Goal: Transaction & Acquisition: Purchase product/service

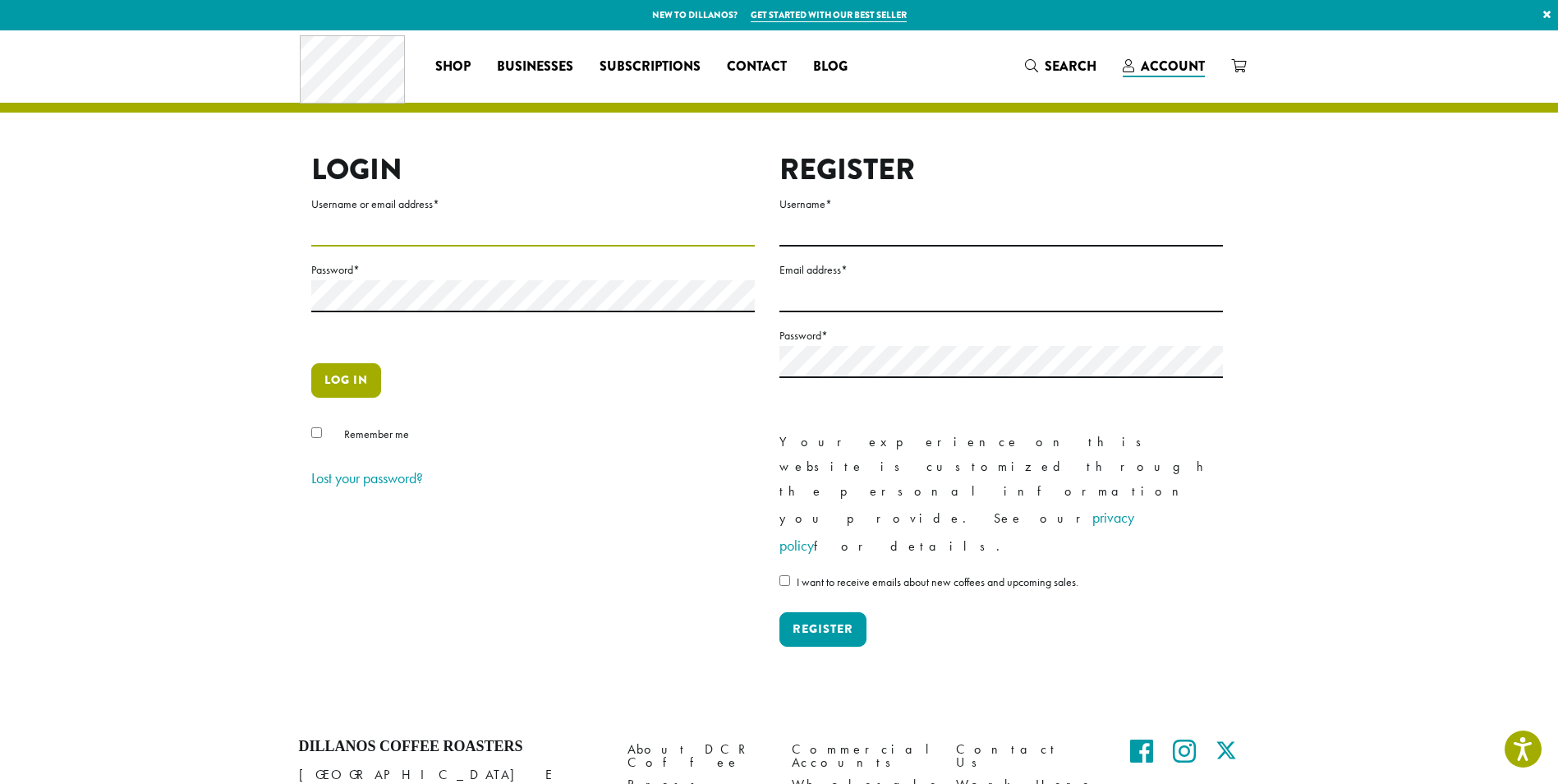
type input "**********"
click at [340, 379] on button "Log in" at bounding box center [347, 380] width 70 height 34
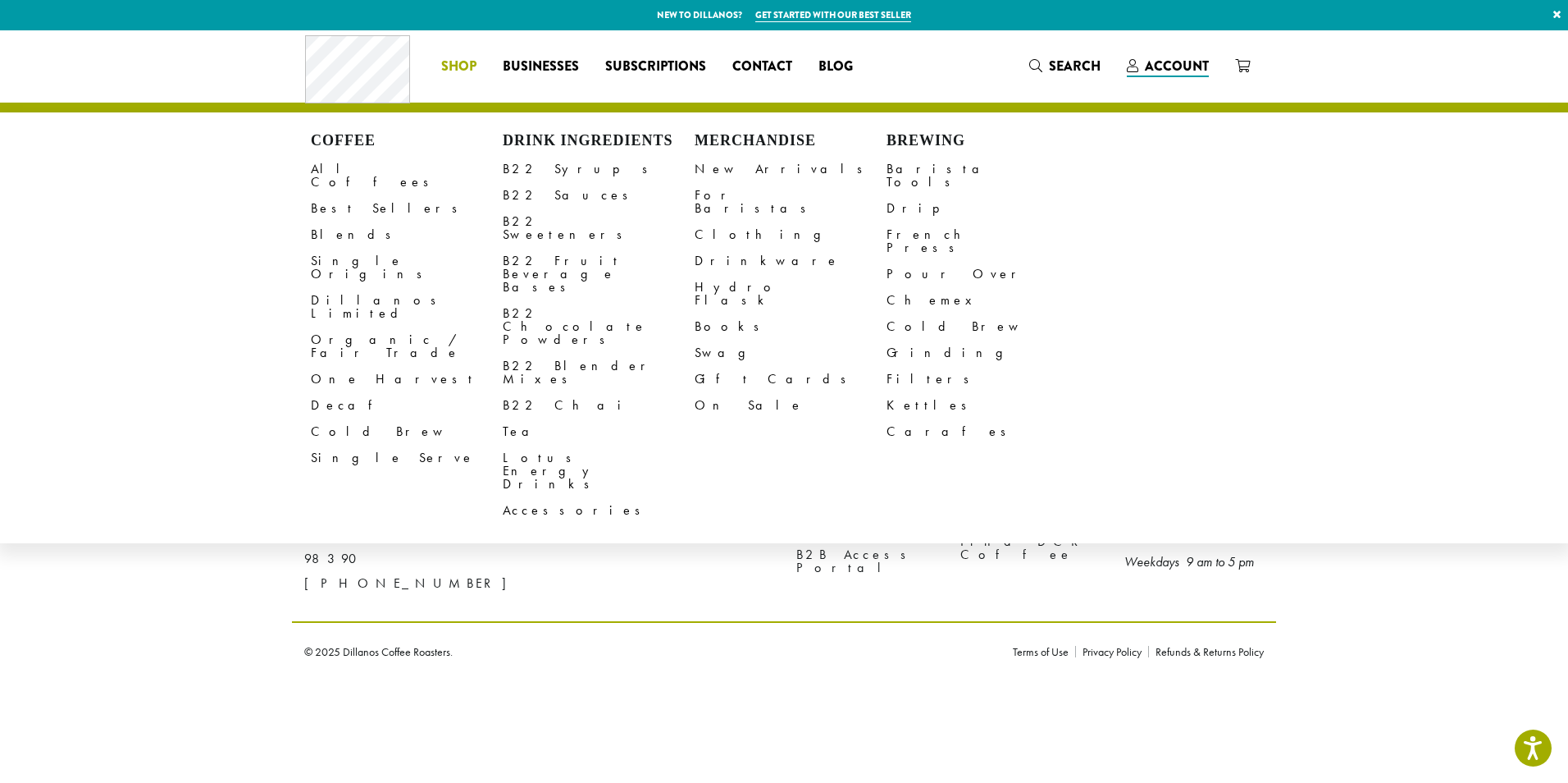
click at [456, 63] on span "Shop" at bounding box center [458, 67] width 35 height 20
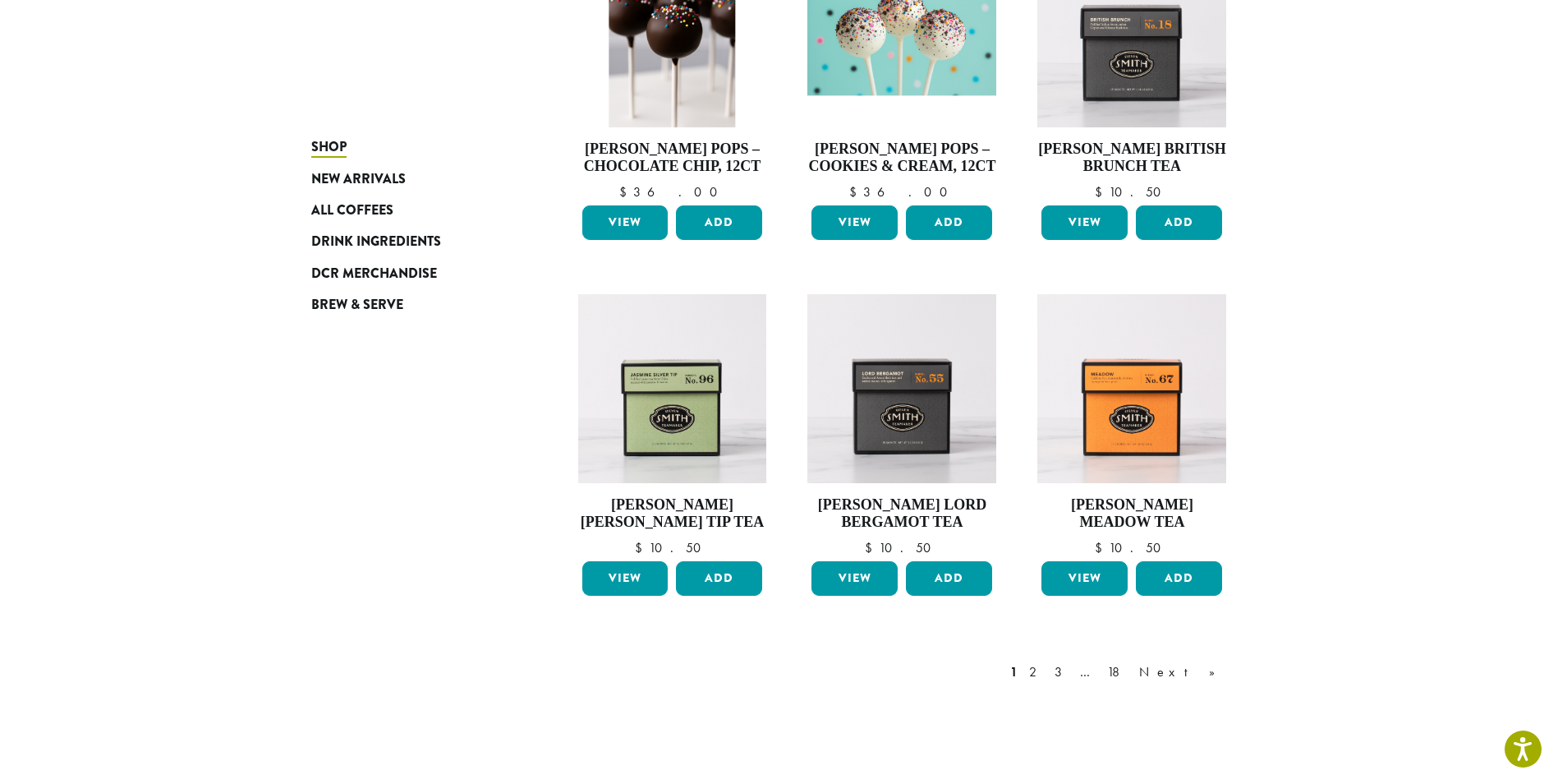
scroll to position [1232, 0]
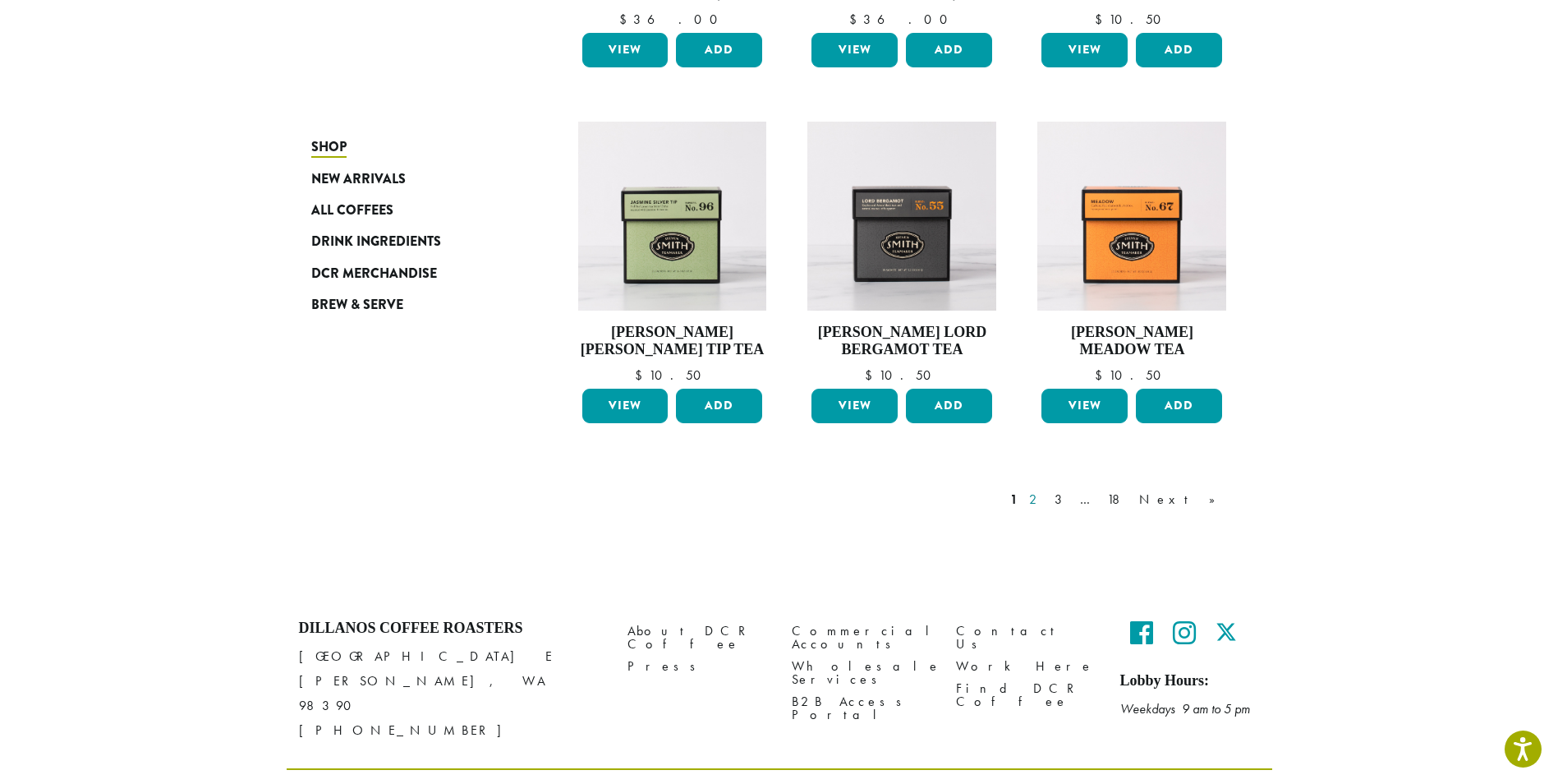
click at [1046, 499] on link "2" at bounding box center [1036, 499] width 20 height 20
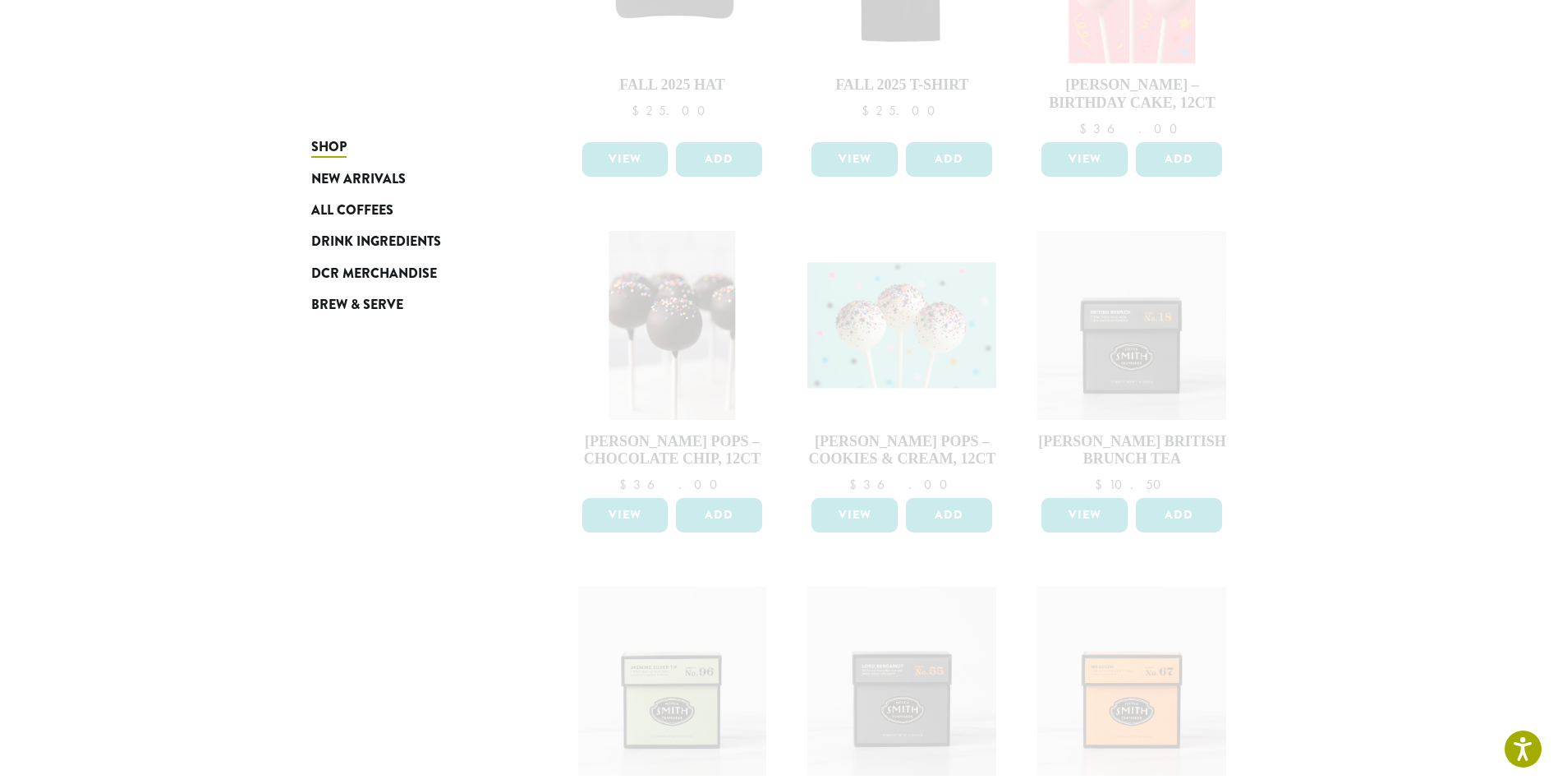
scroll to position [493, 0]
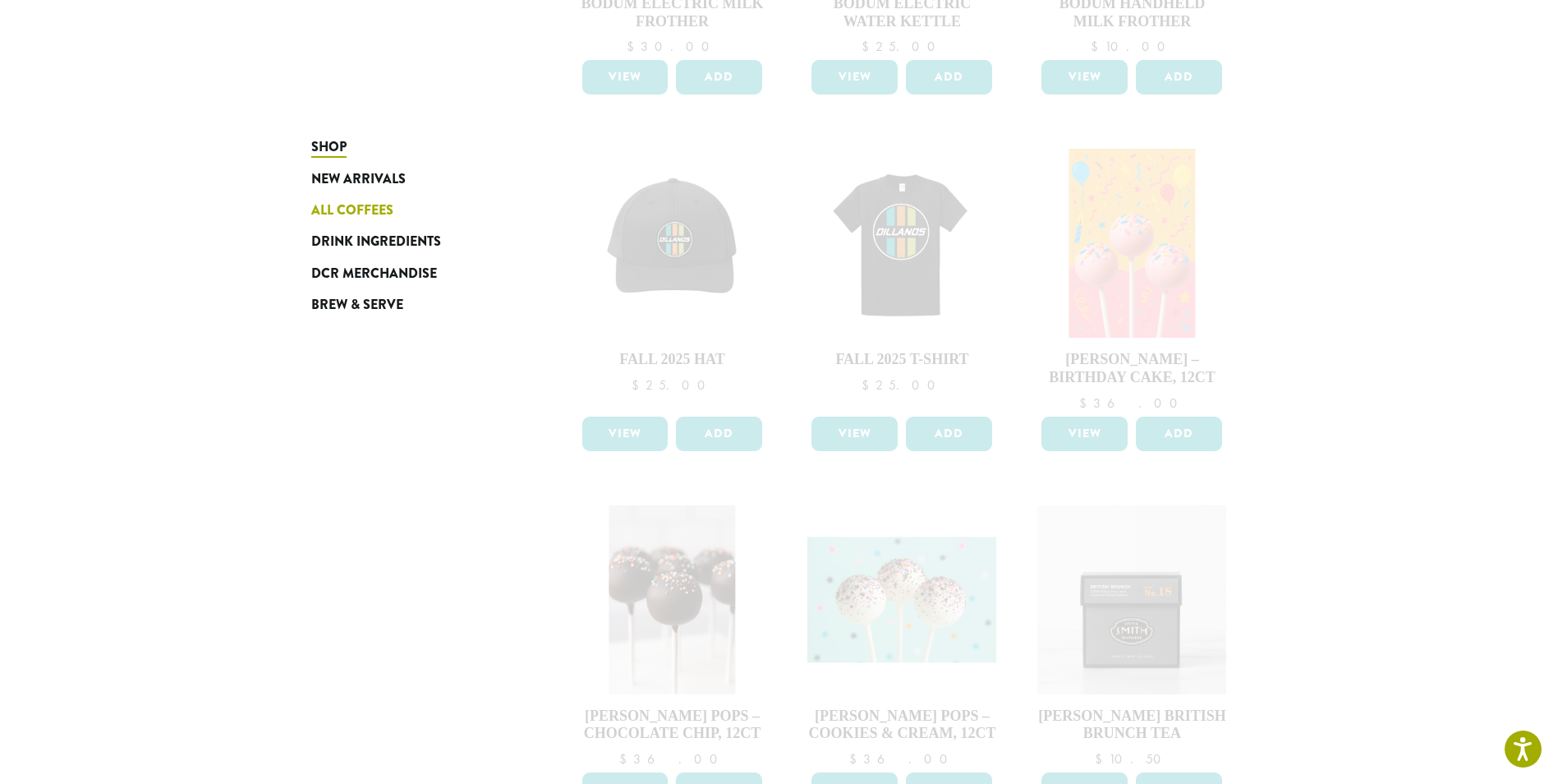
click at [367, 211] on span "All Coffees" at bounding box center [353, 211] width 82 height 20
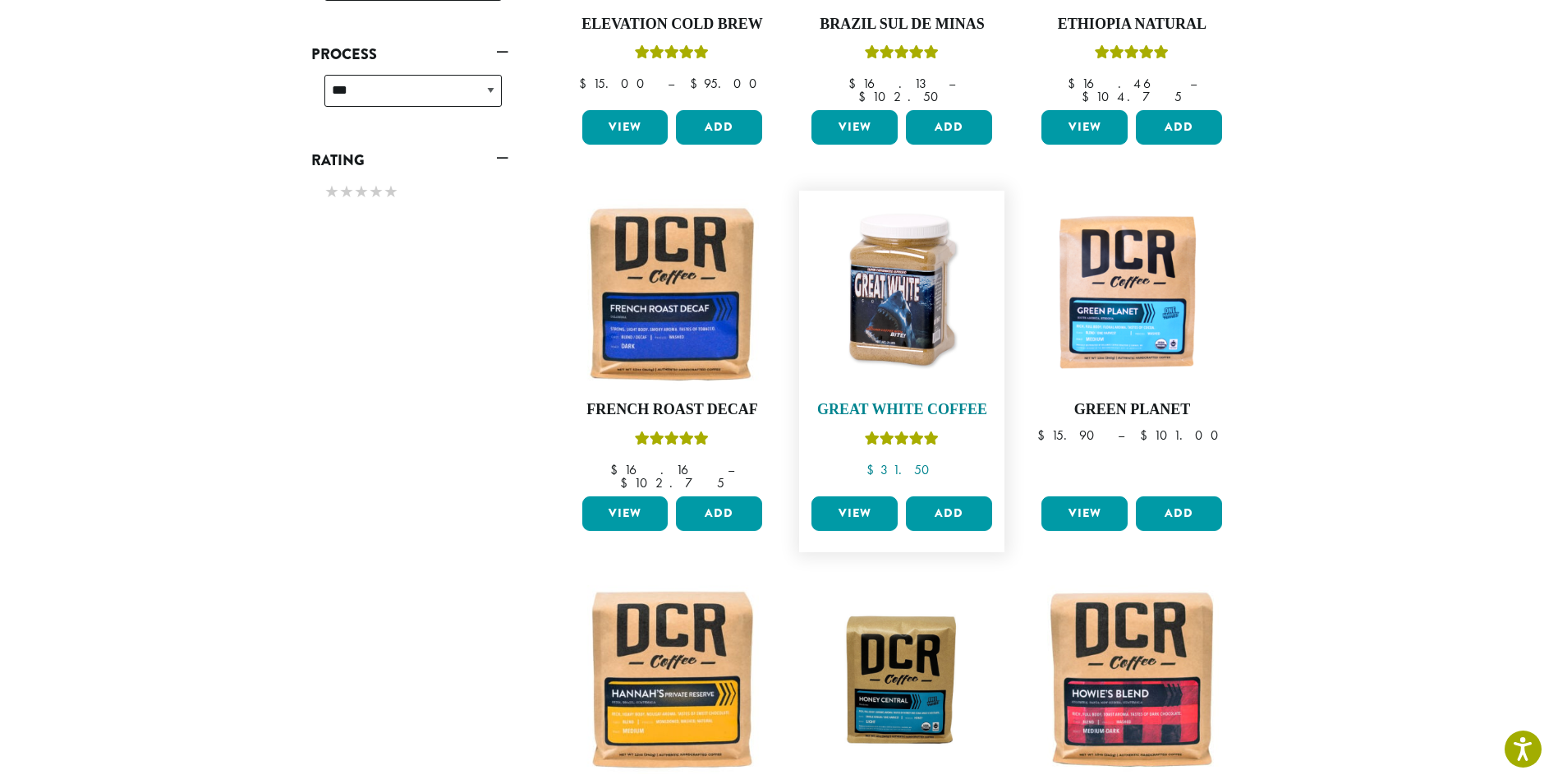
scroll to position [1150, 0]
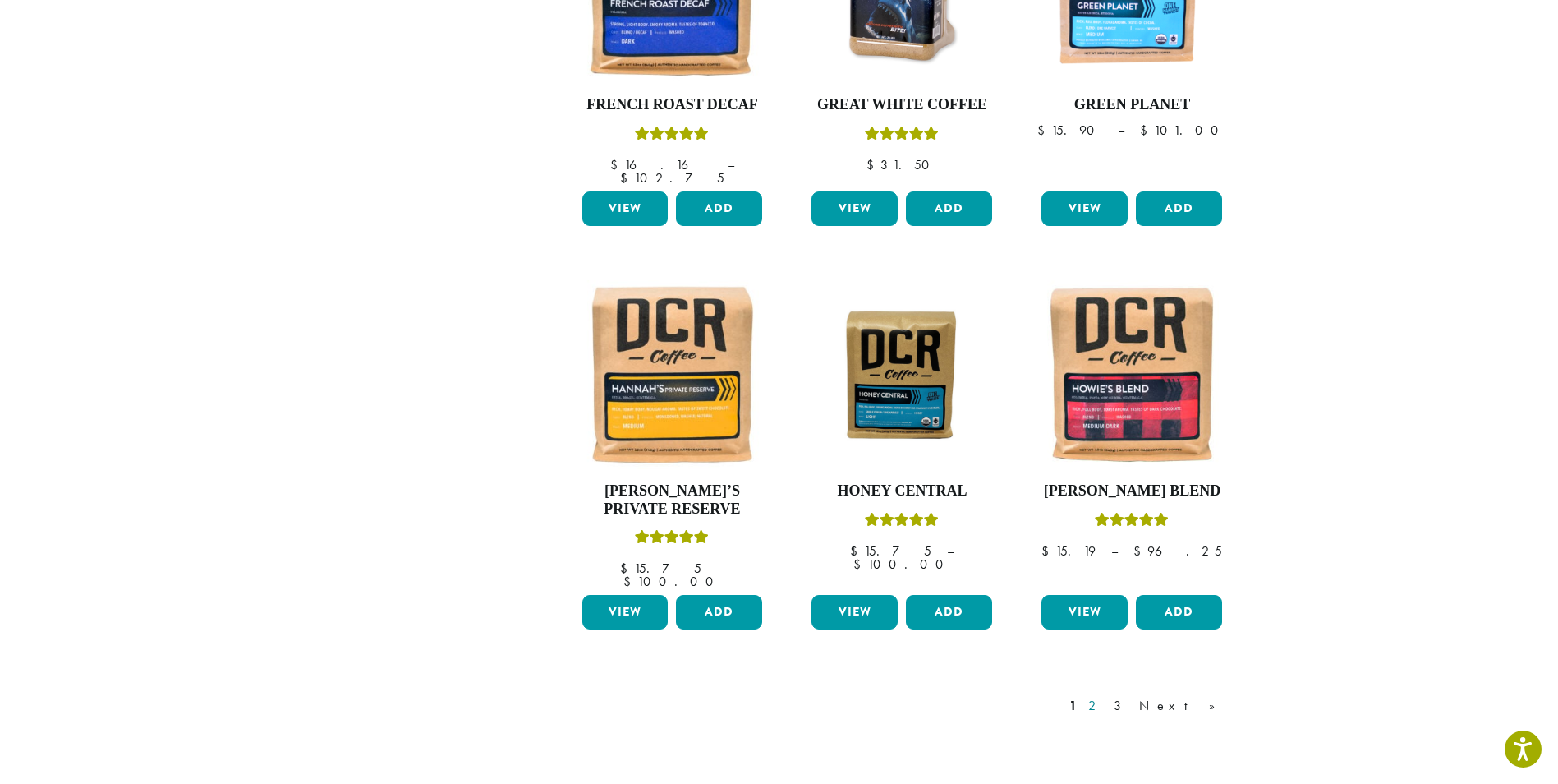
click at [1106, 696] on link "2" at bounding box center [1095, 705] width 20 height 20
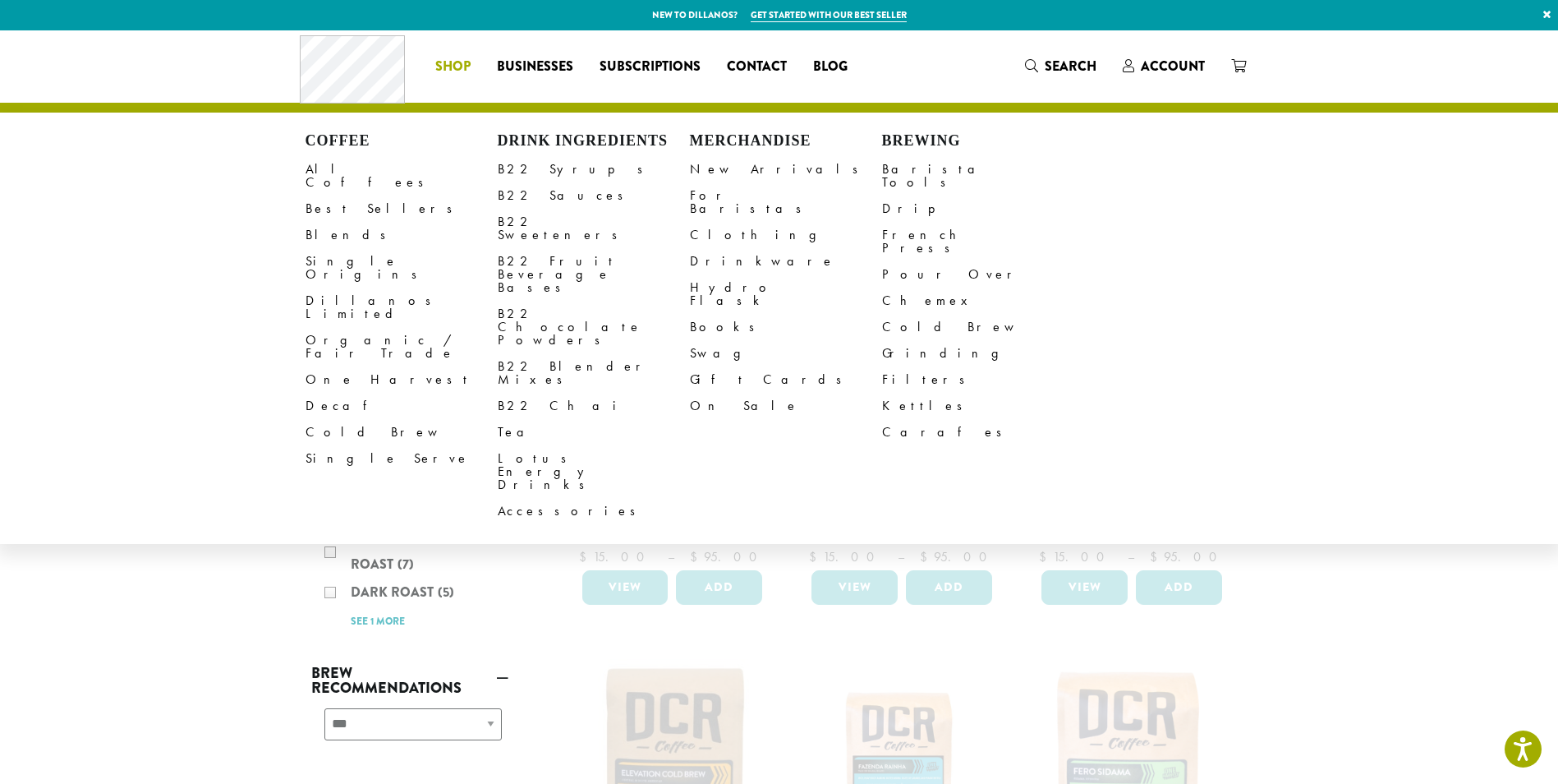
click at [444, 66] on span "Shop" at bounding box center [453, 67] width 35 height 20
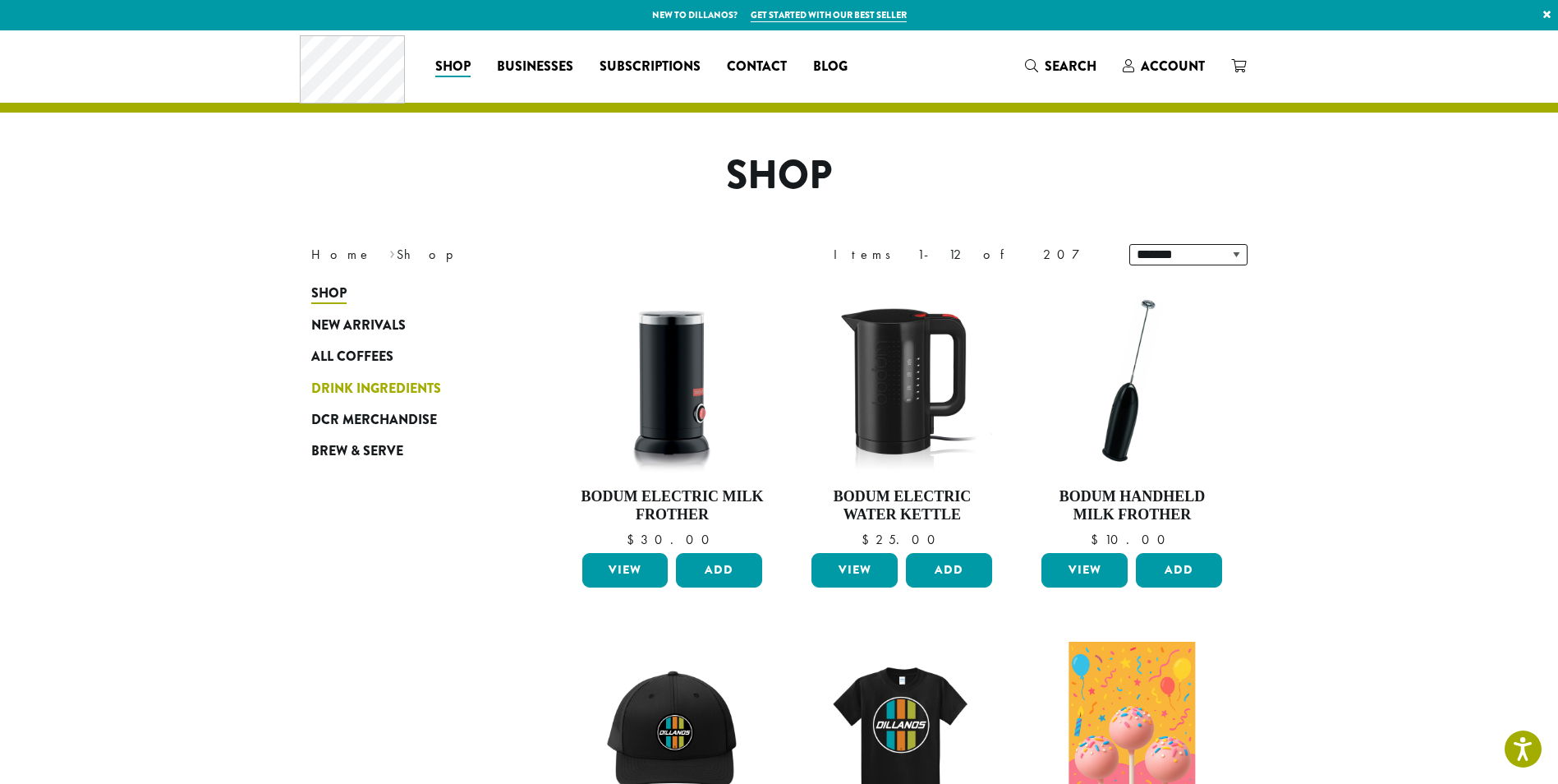
click at [411, 383] on span "Drink Ingredients" at bounding box center [377, 389] width 130 height 20
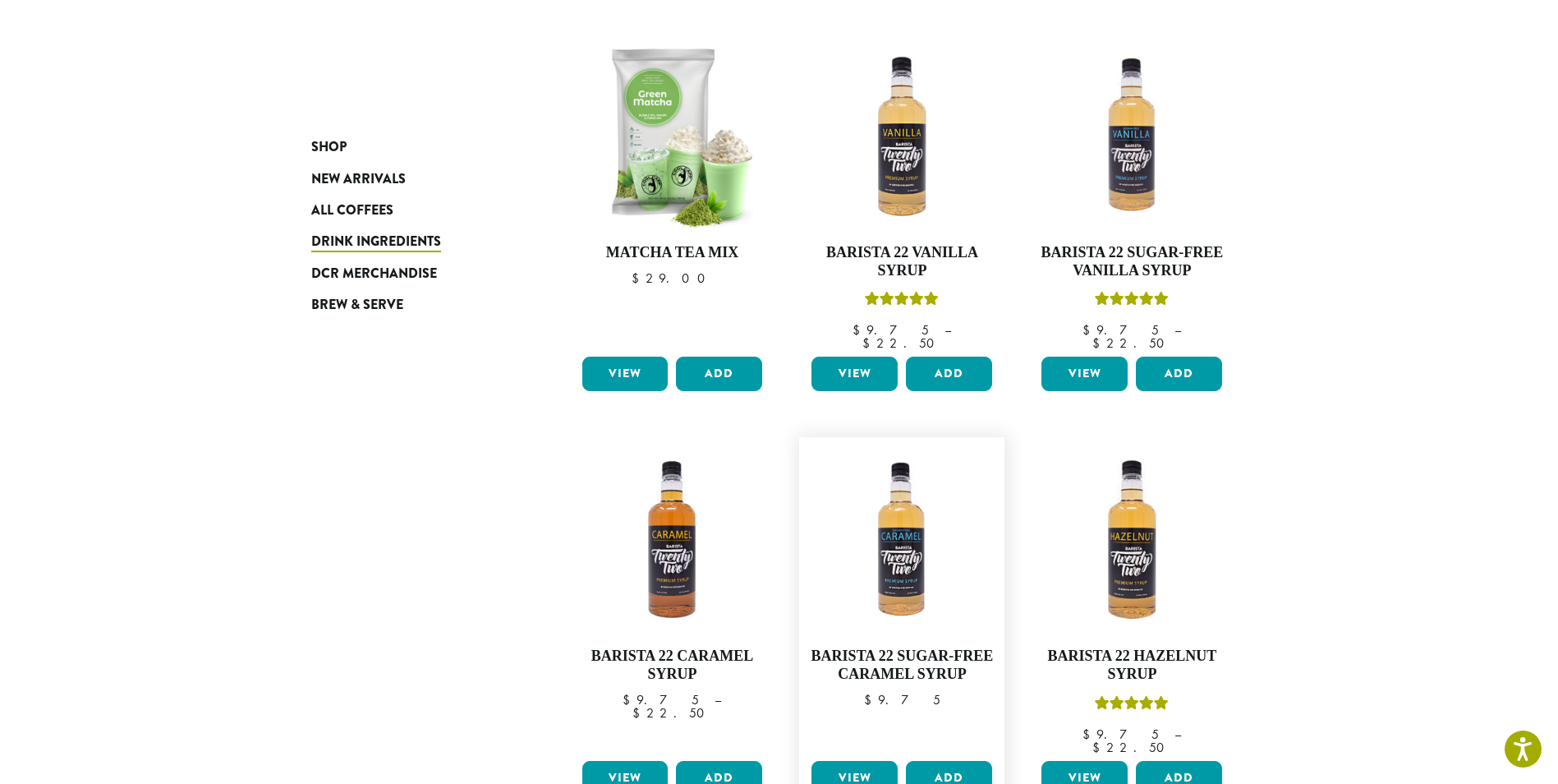
scroll to position [1068, 0]
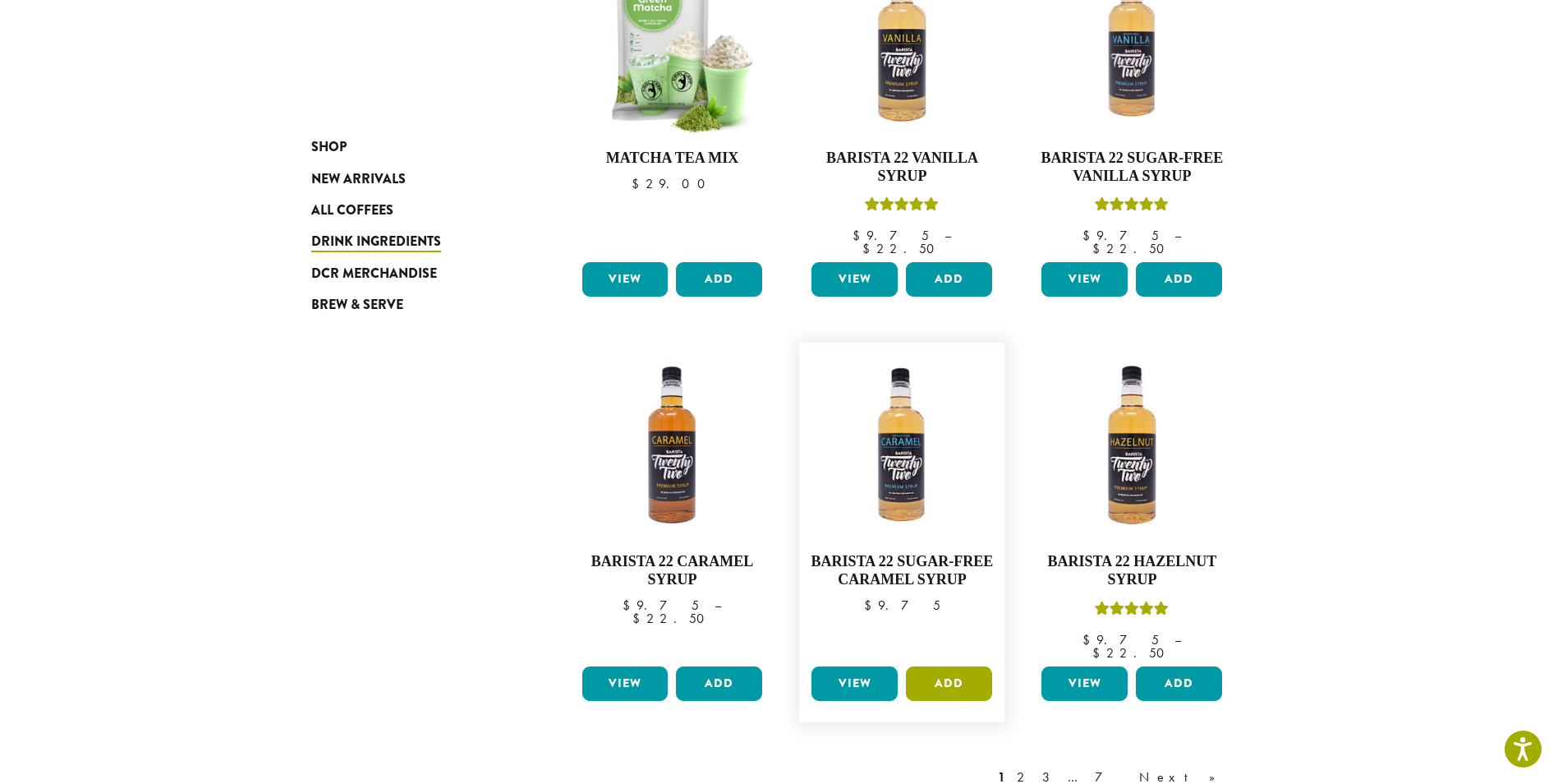
click at [946, 666] on button "Add" at bounding box center [949, 683] width 86 height 34
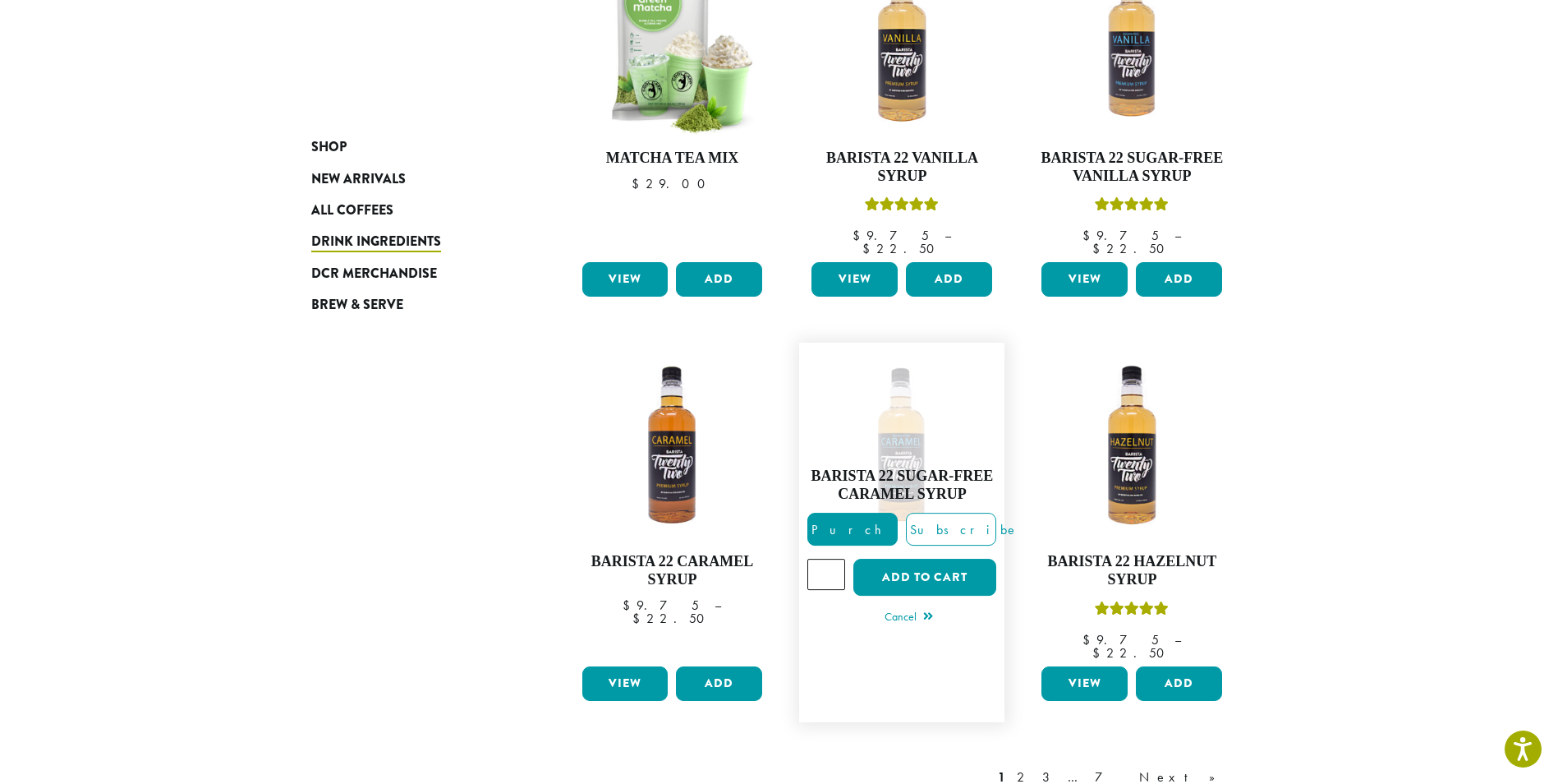
click at [832, 559] on input "*" at bounding box center [826, 574] width 38 height 32
type input "*"
click at [834, 559] on input "*" at bounding box center [826, 574] width 38 height 32
click at [909, 559] on button "Add to cart" at bounding box center [924, 576] width 143 height 37
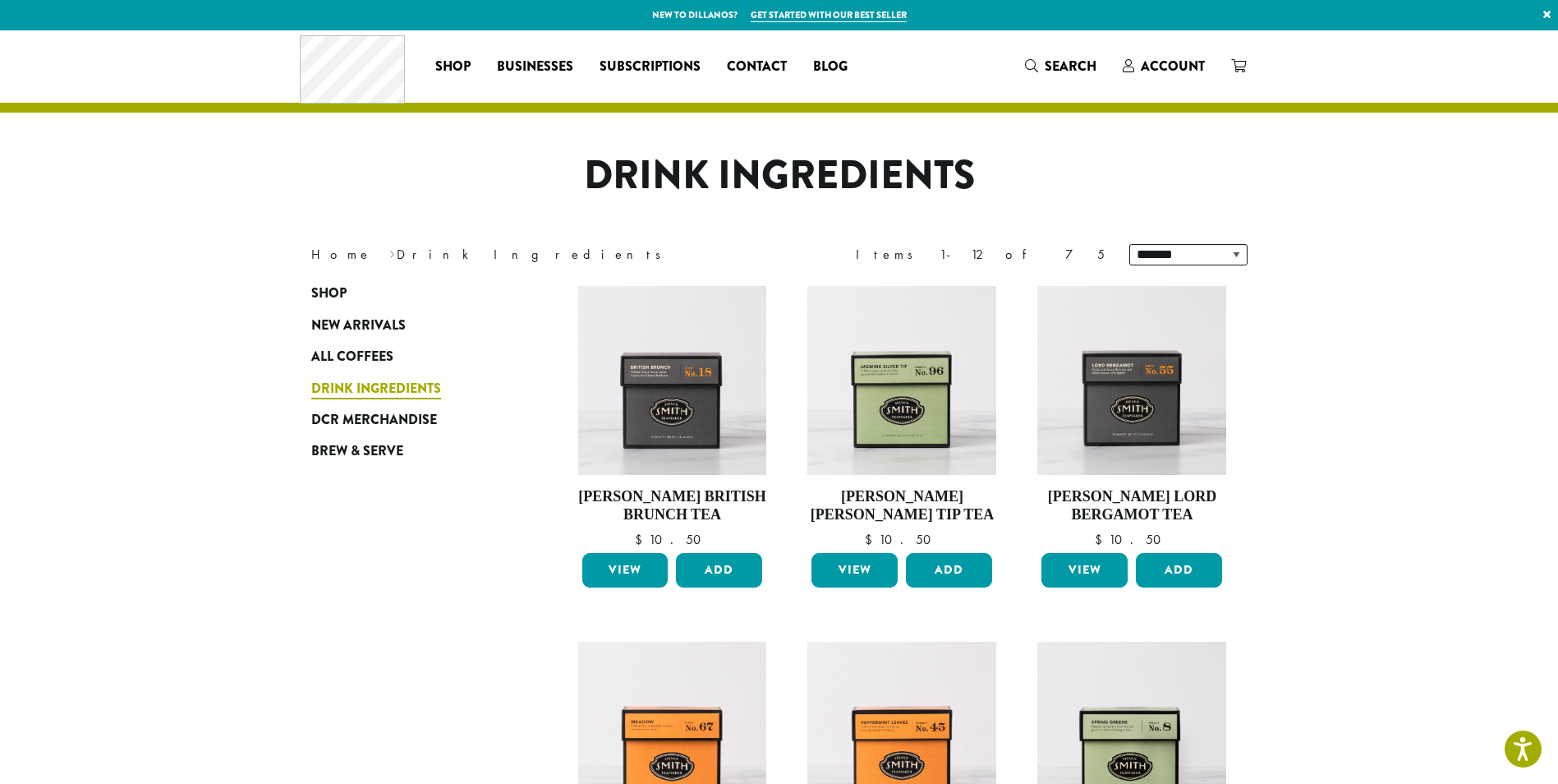
click at [401, 391] on span "Drink Ingredients" at bounding box center [377, 389] width 130 height 20
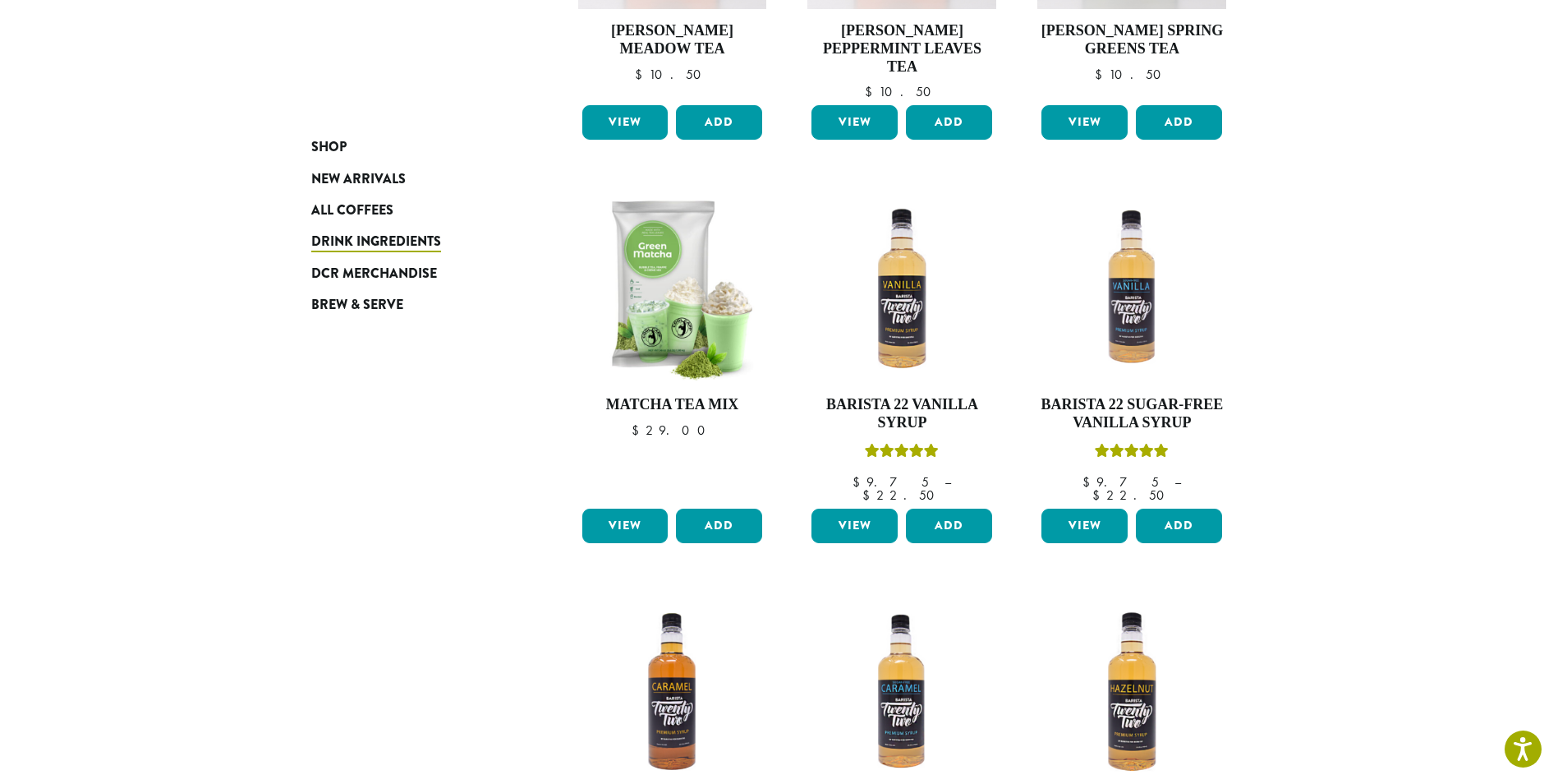
scroll to position [1314, 0]
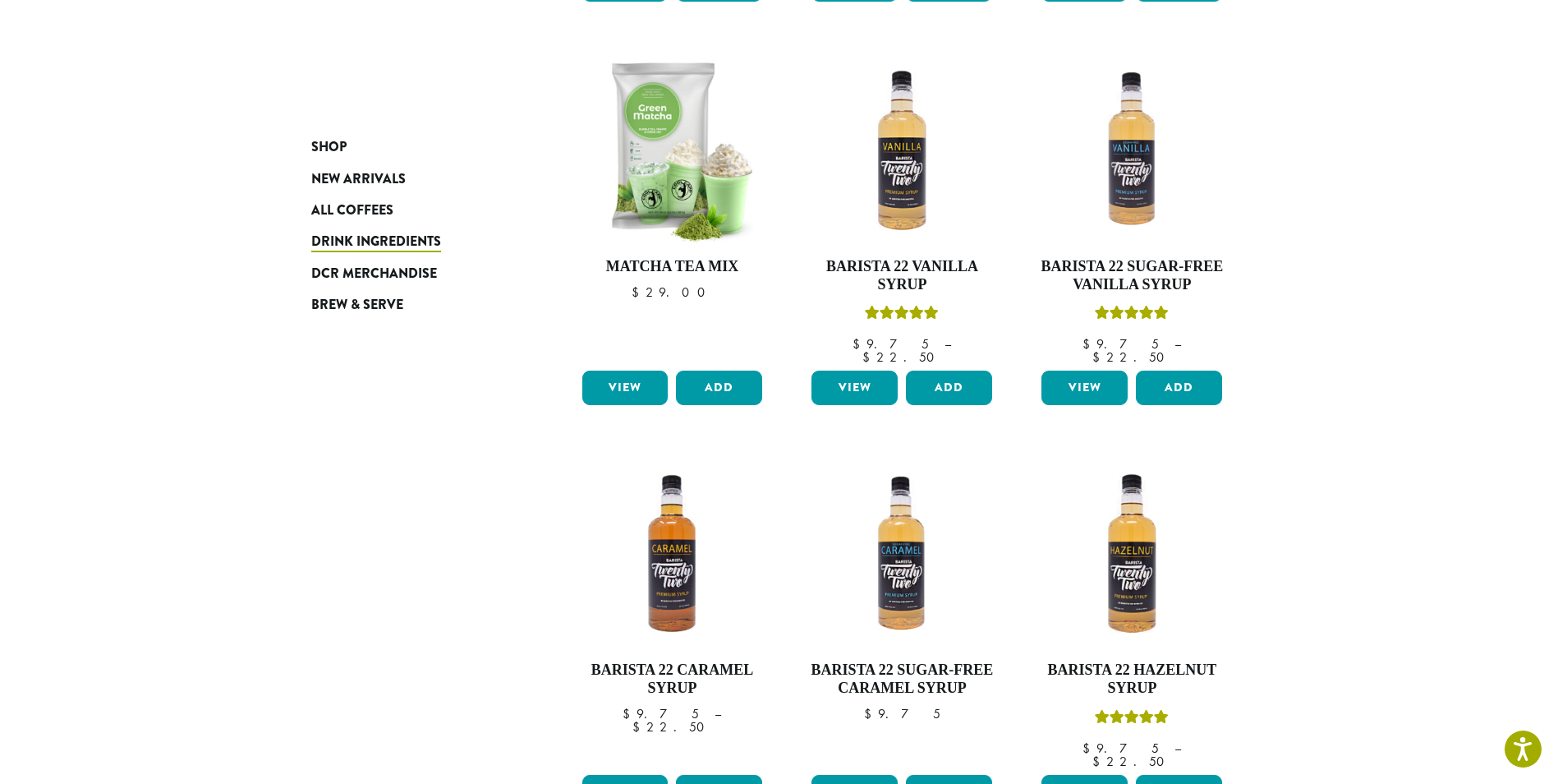
scroll to position [1068, 0]
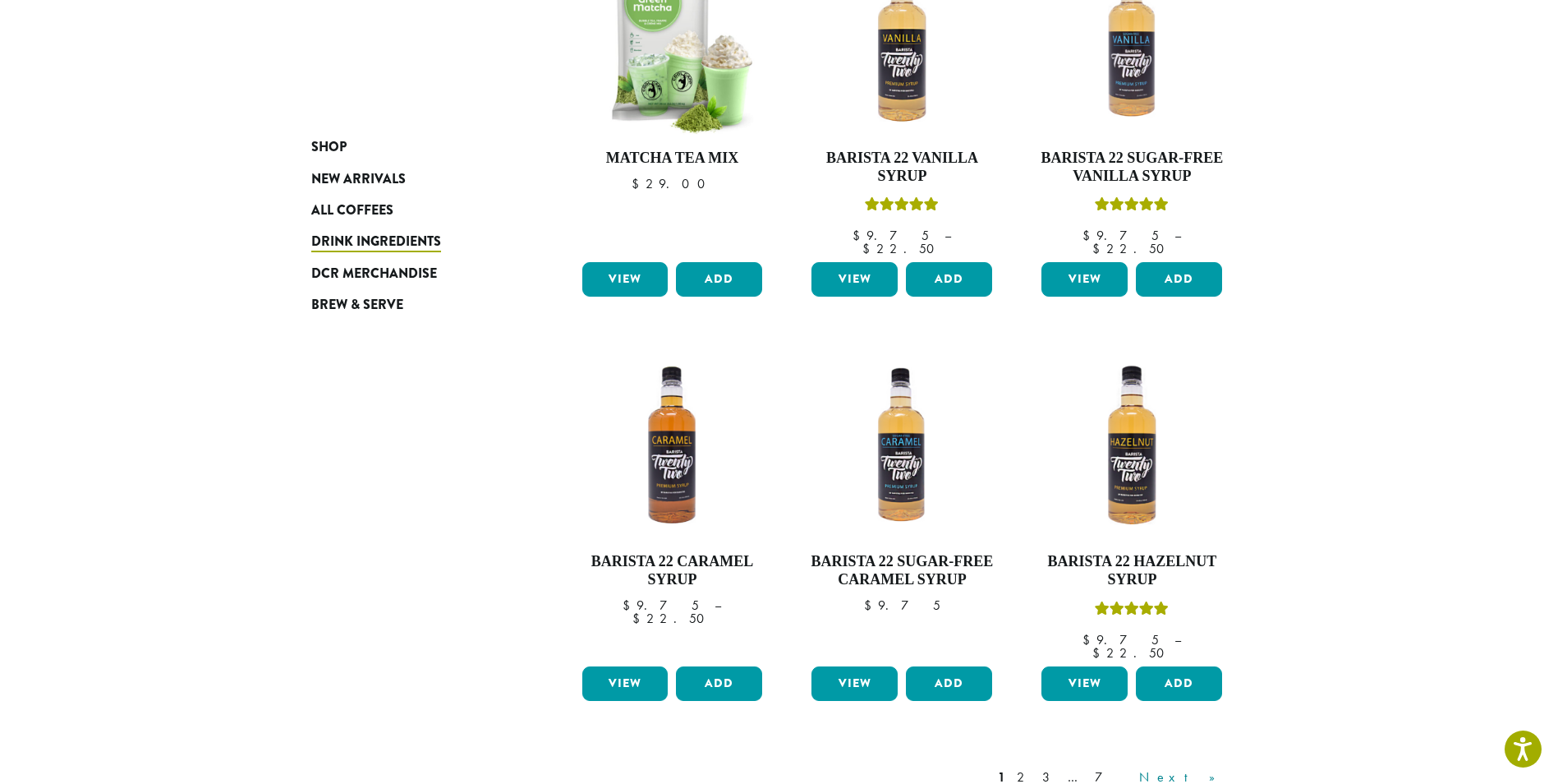
click at [1219, 767] on link "Next »" at bounding box center [1183, 776] width 95 height 20
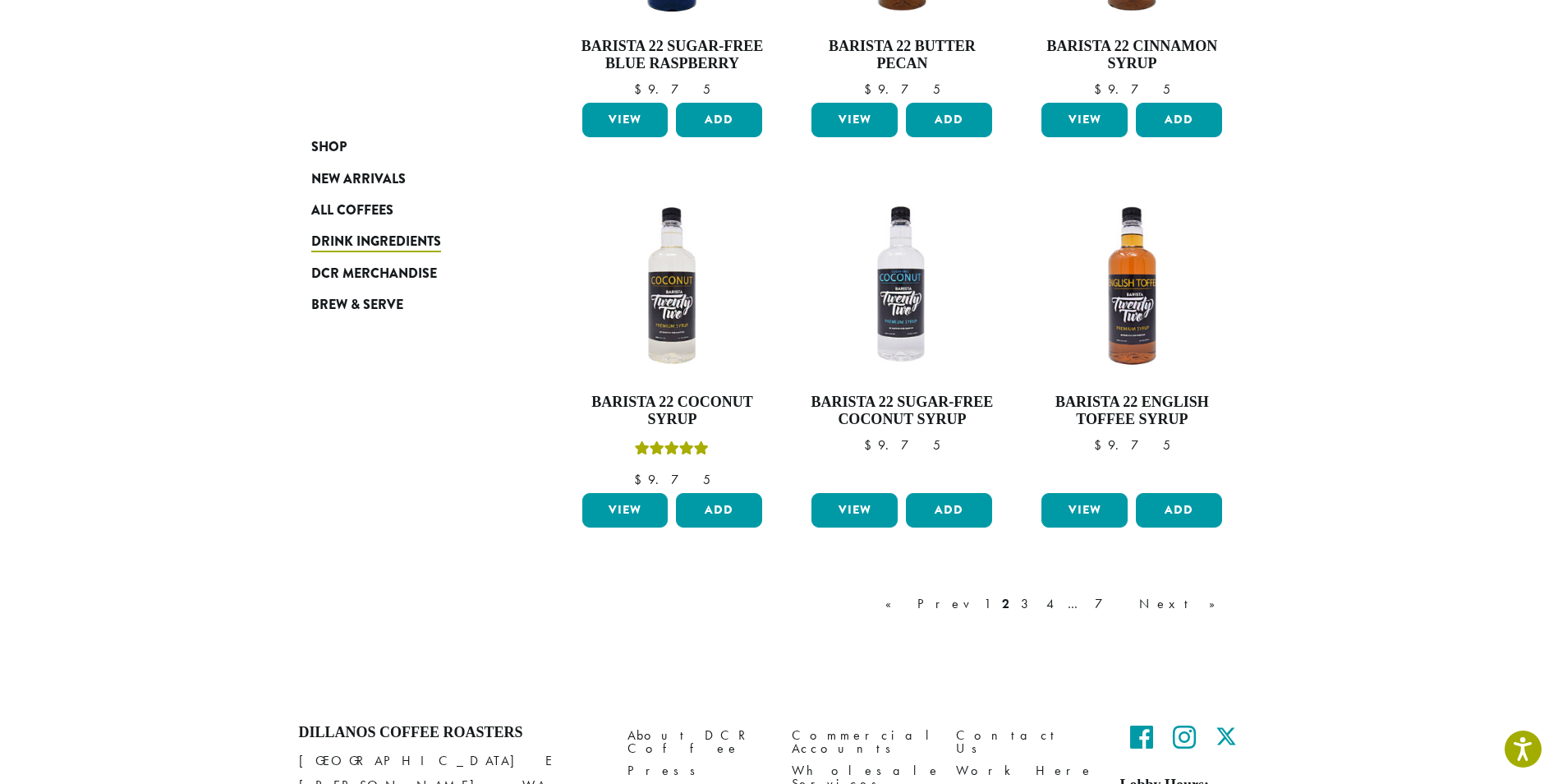
scroll to position [1232, 0]
click at [1214, 606] on link "Next »" at bounding box center [1183, 602] width 95 height 20
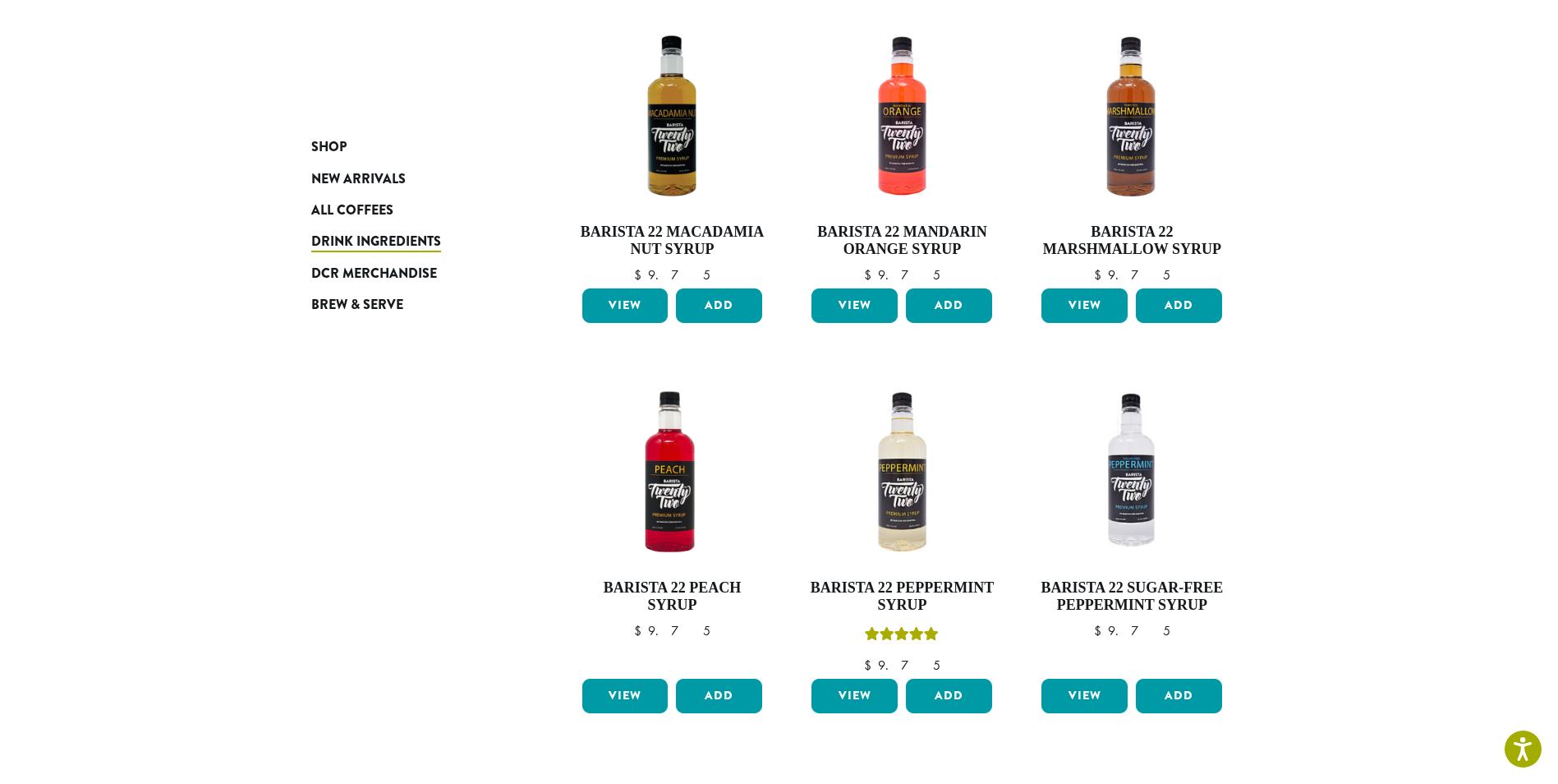
scroll to position [1086, 0]
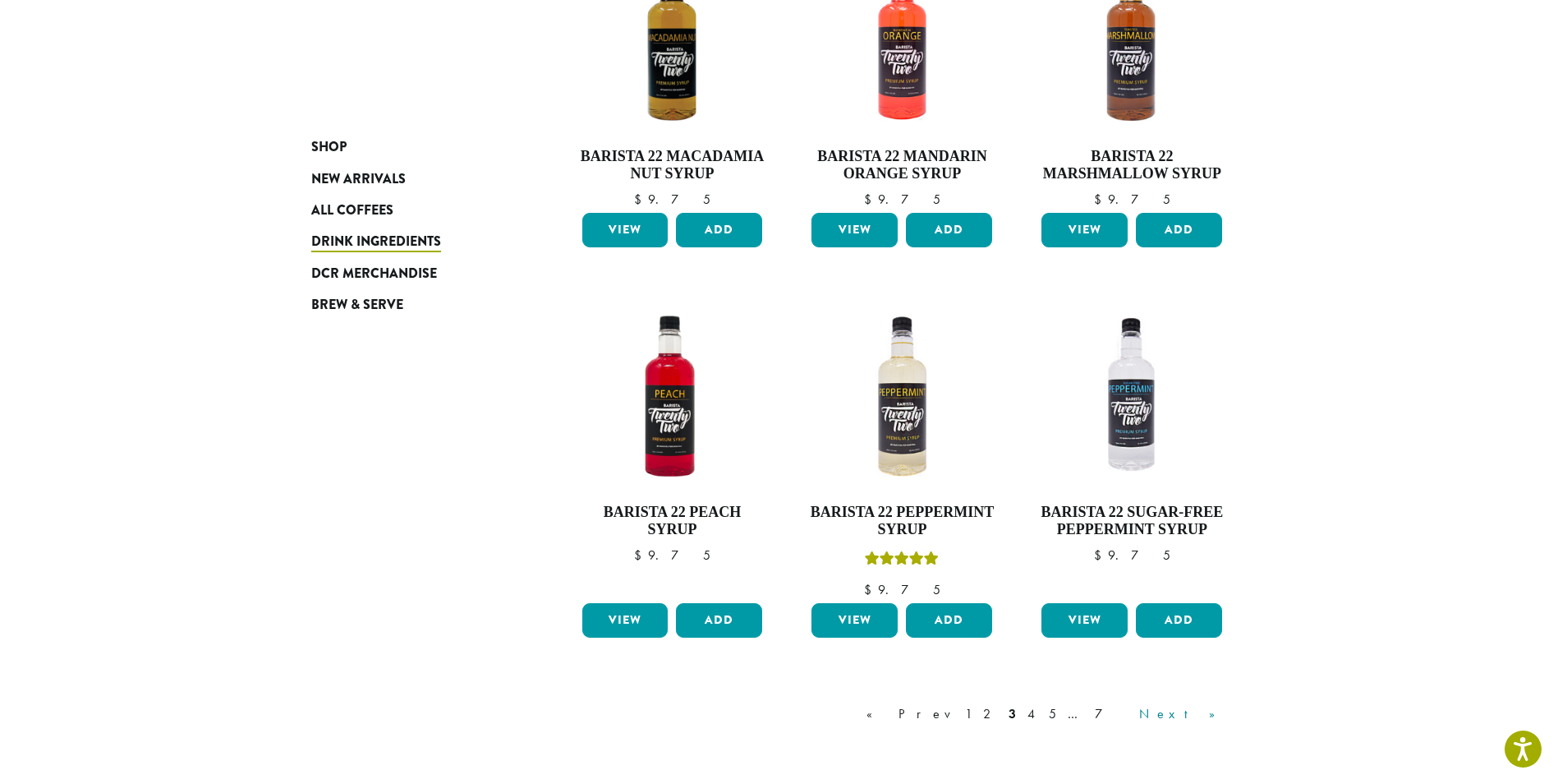
click at [1216, 714] on link "Next »" at bounding box center [1183, 713] width 95 height 20
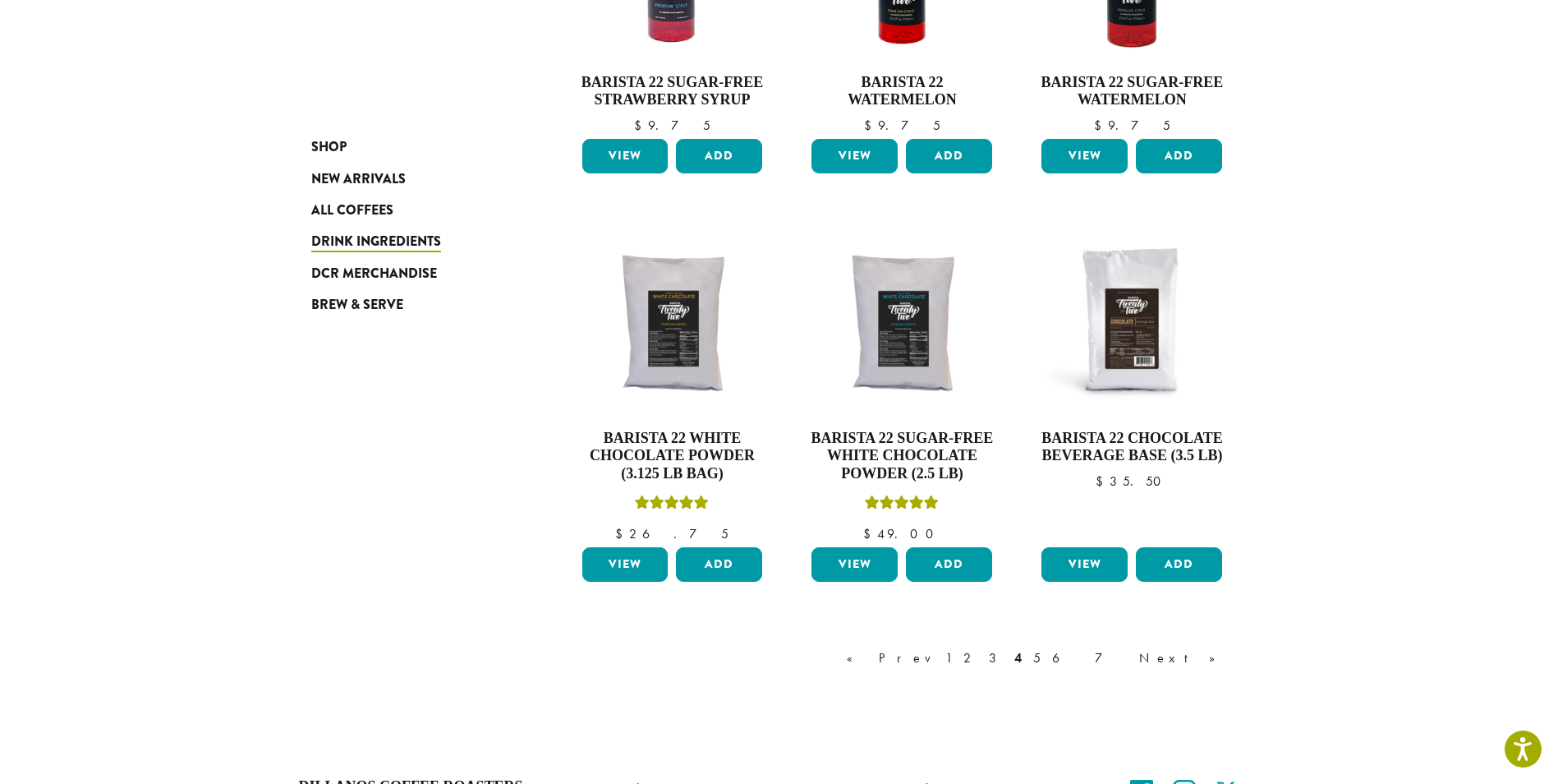
scroll to position [1251, 0]
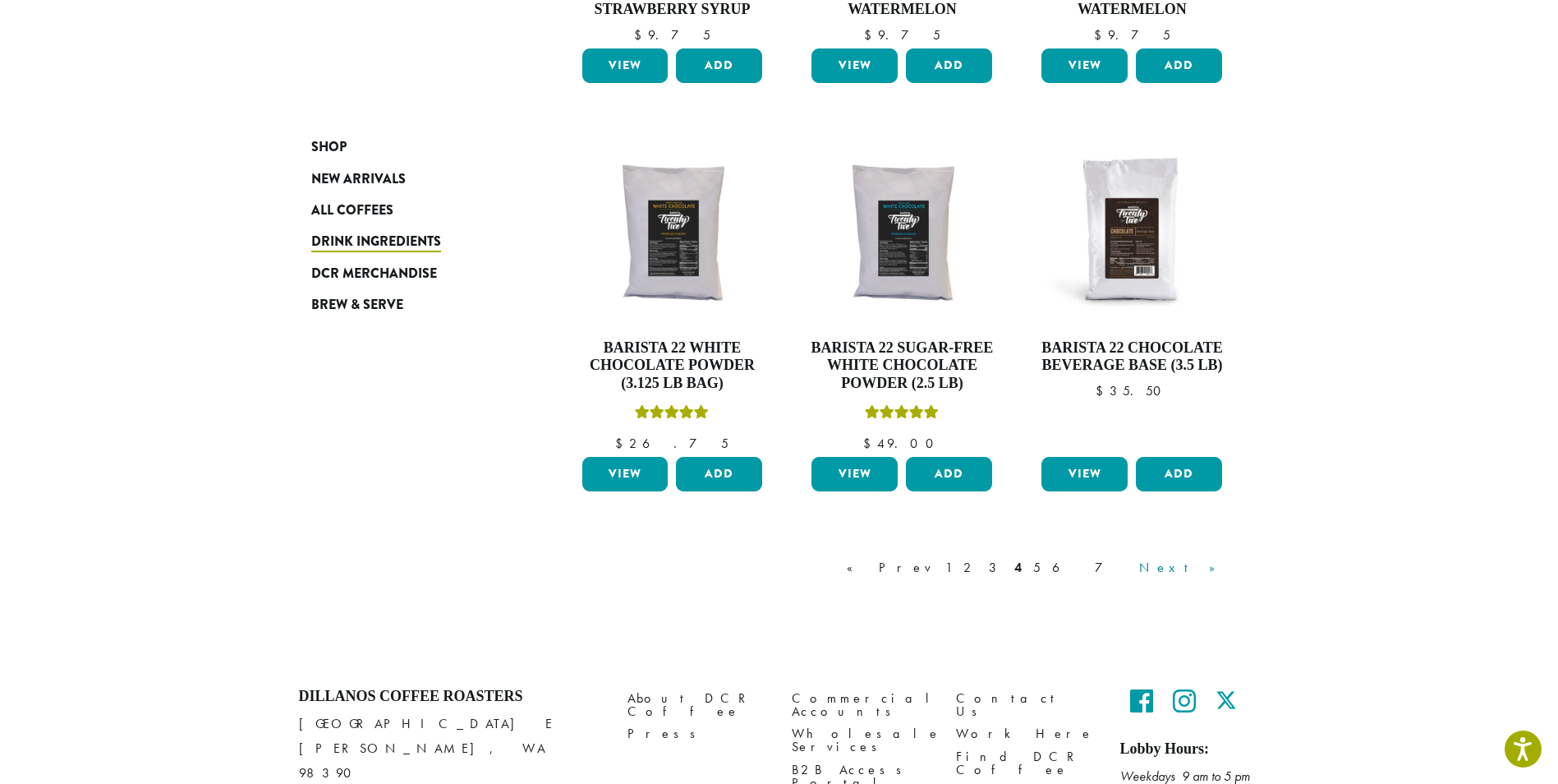
click at [1204, 573] on link "Next »" at bounding box center [1183, 567] width 95 height 20
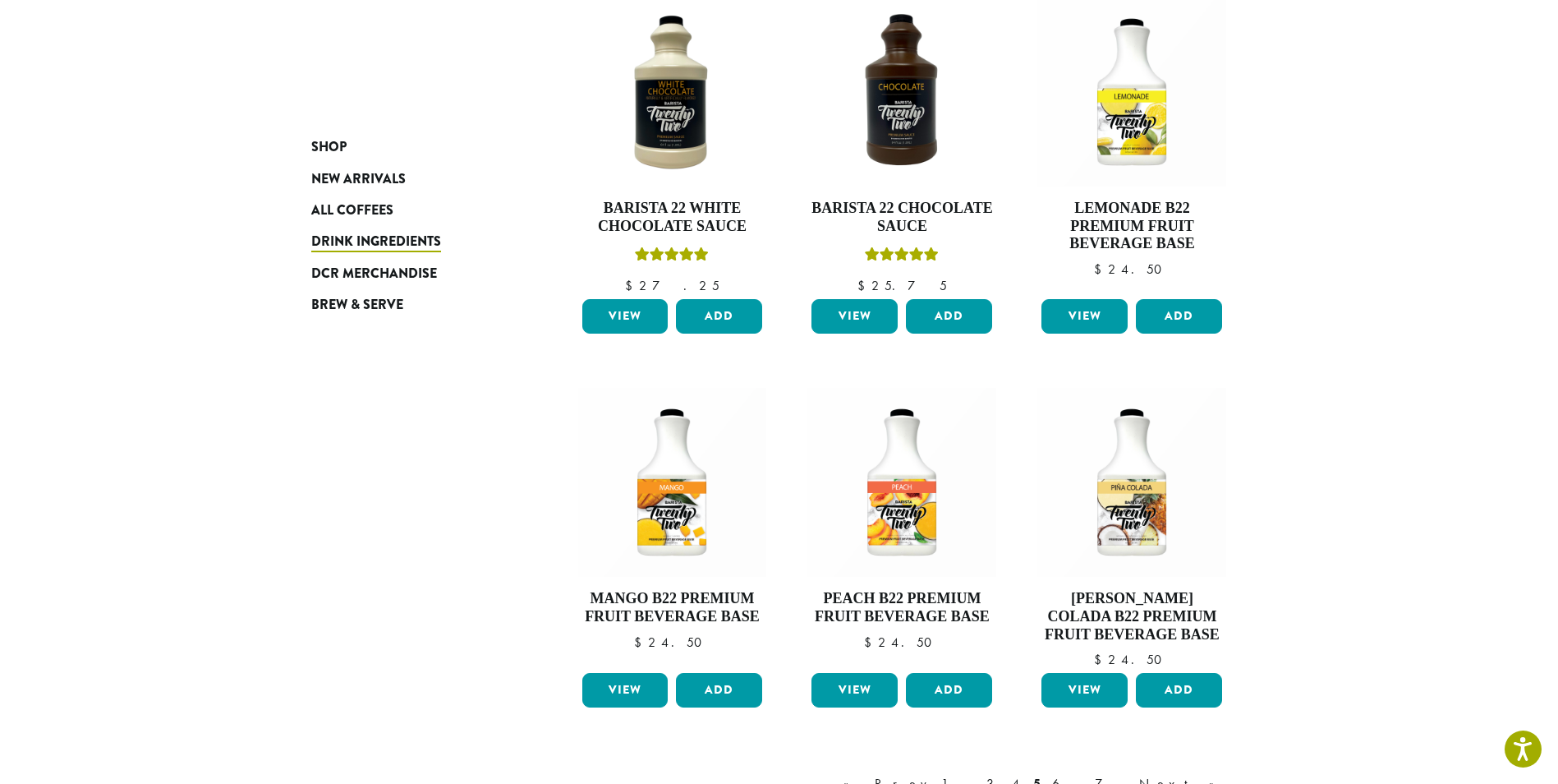
scroll to position [1251, 0]
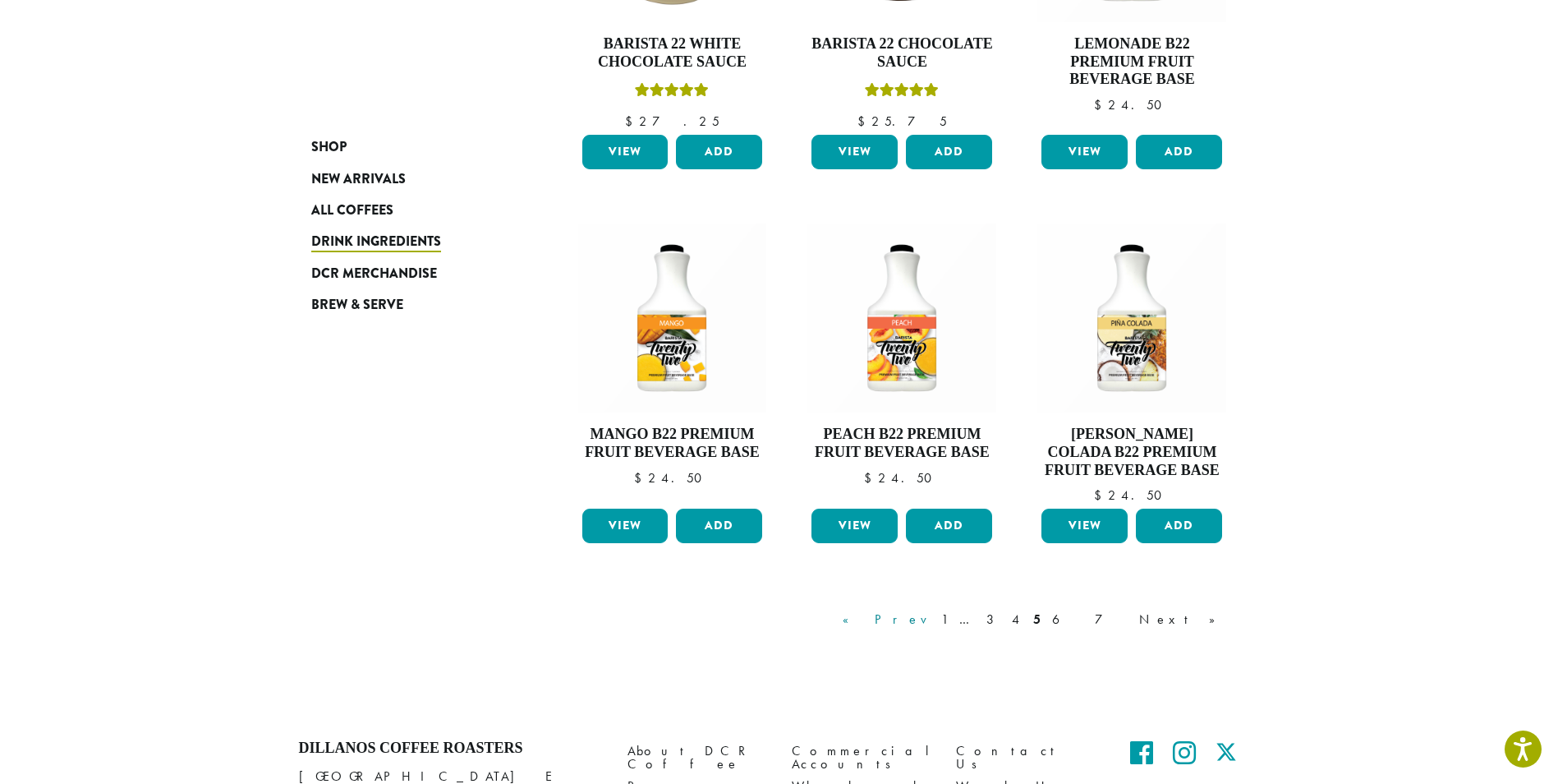
click at [934, 617] on link "« Prev" at bounding box center [887, 619] width 94 height 20
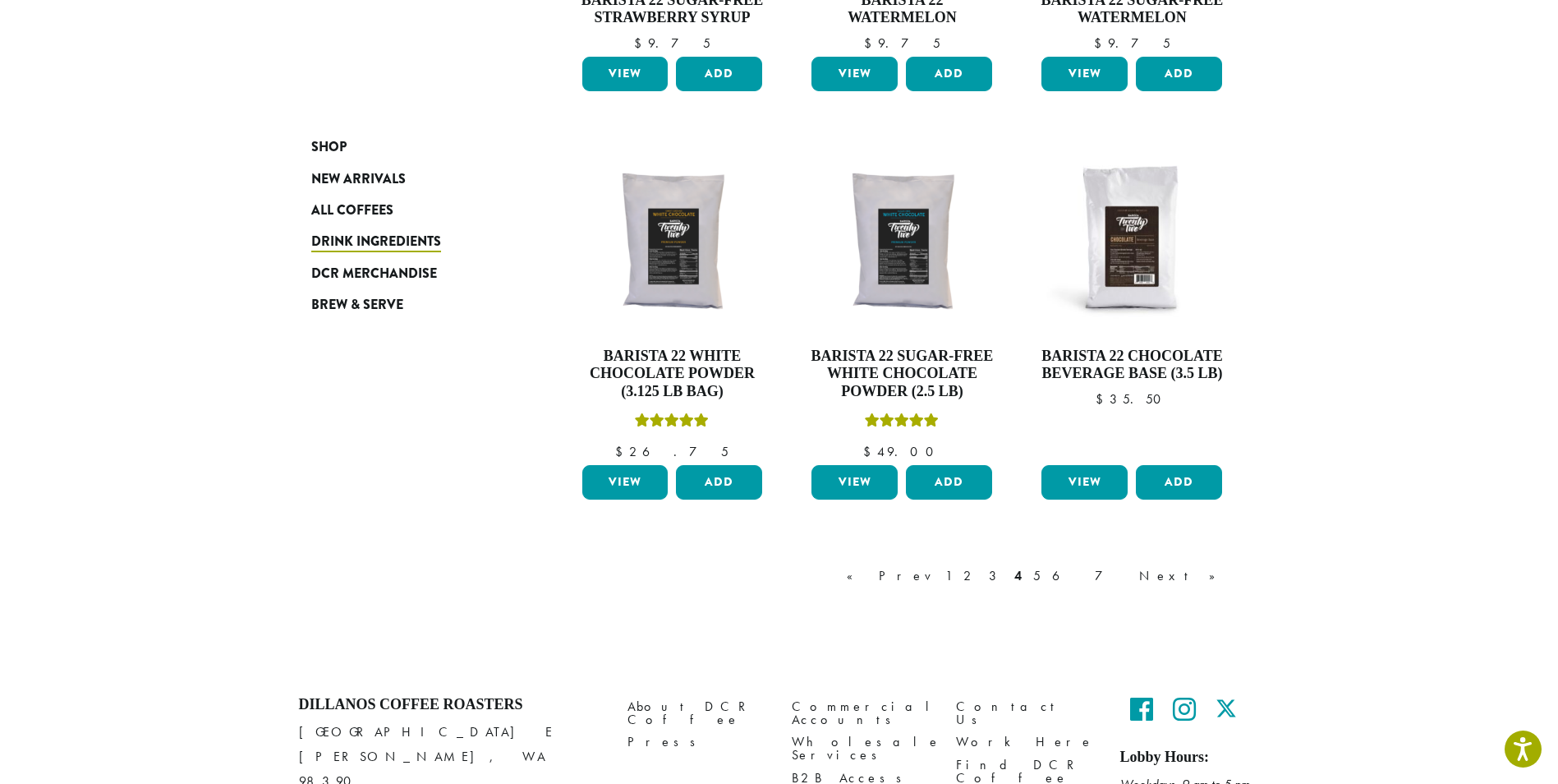
scroll to position [1175, 0]
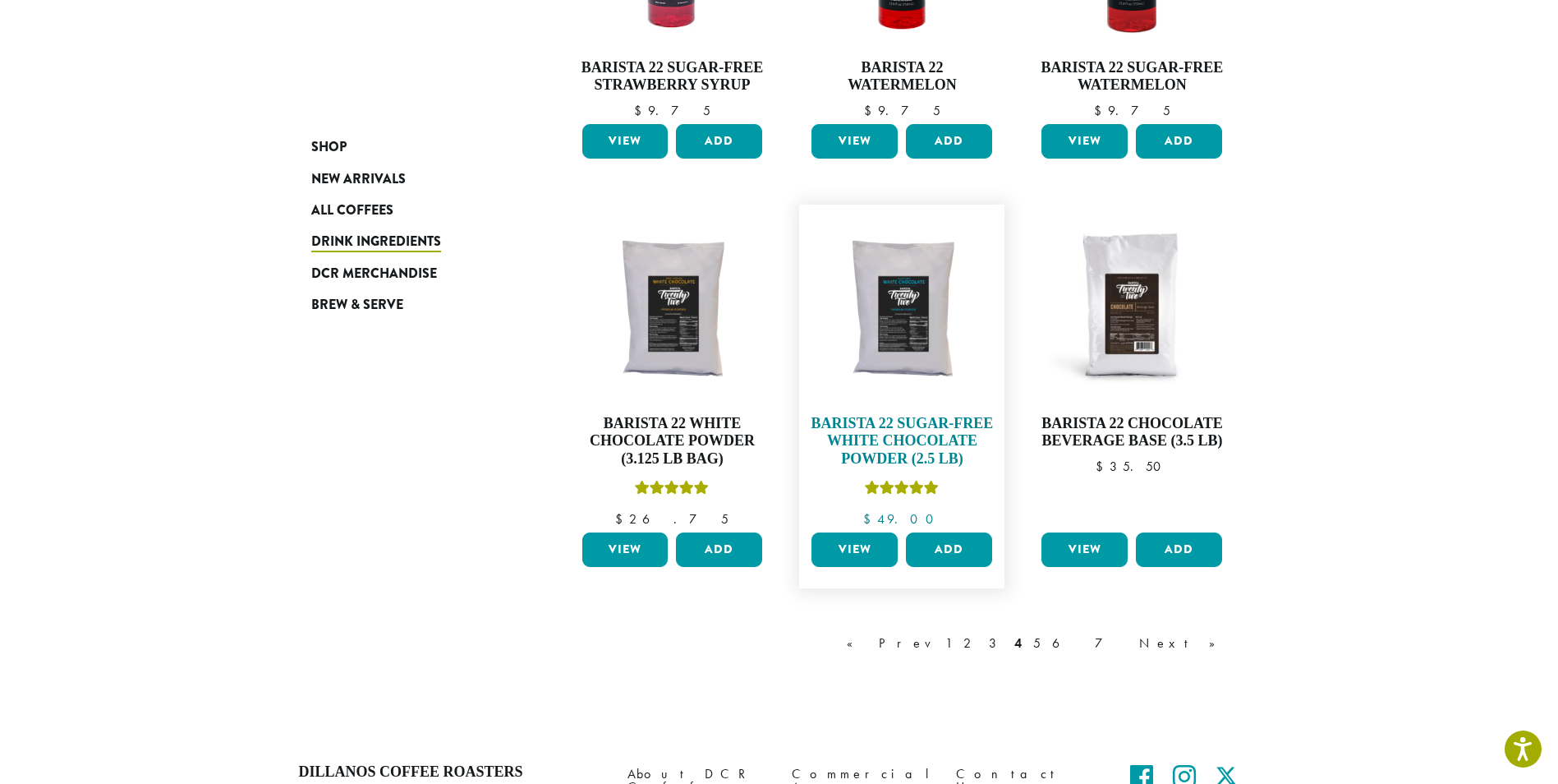
click at [882, 433] on h4 "Barista 22 Sugar-Free White Chocolate Powder (2.5 lb)" at bounding box center [901, 442] width 189 height 54
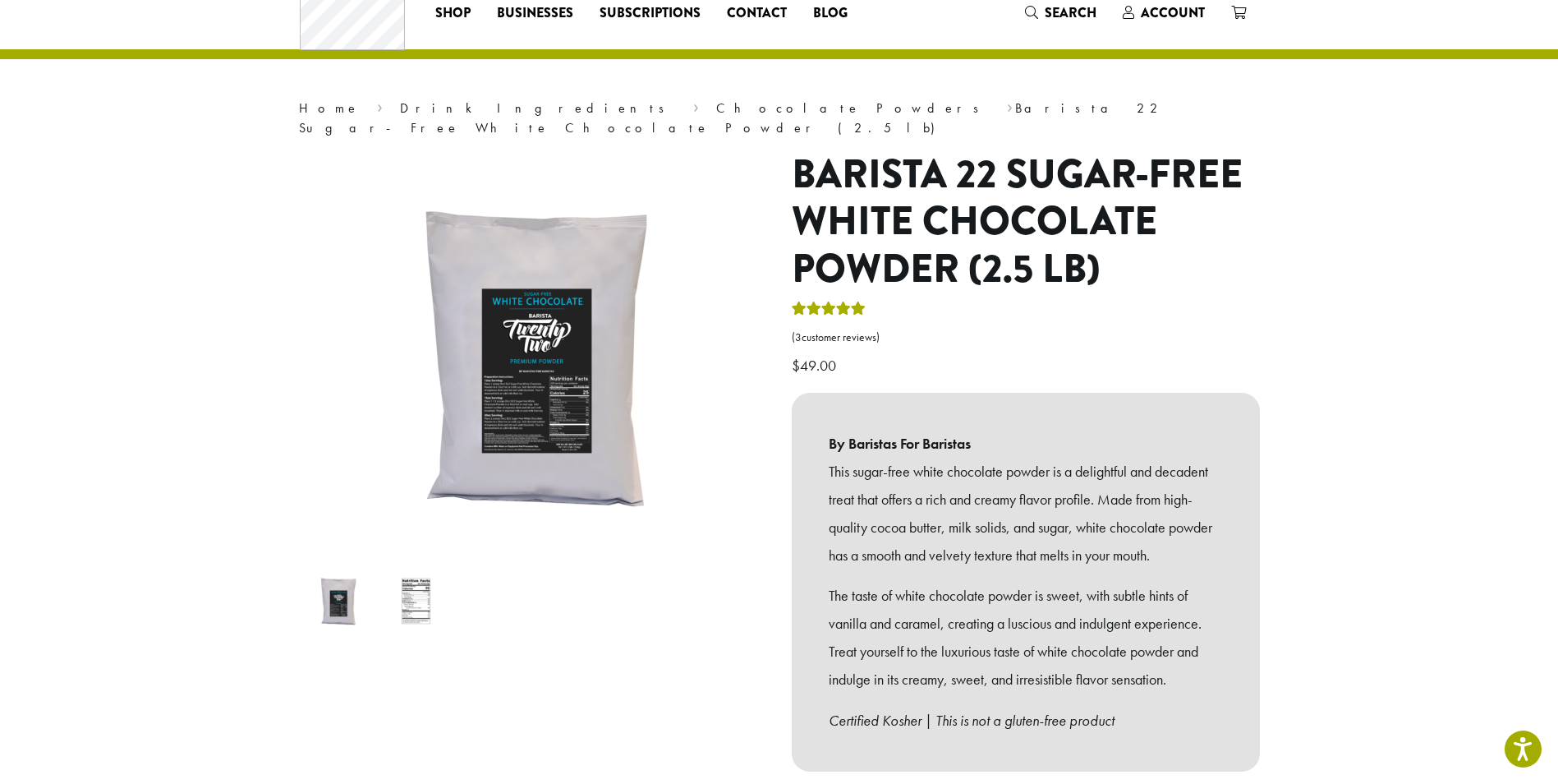
scroll to position [82, 0]
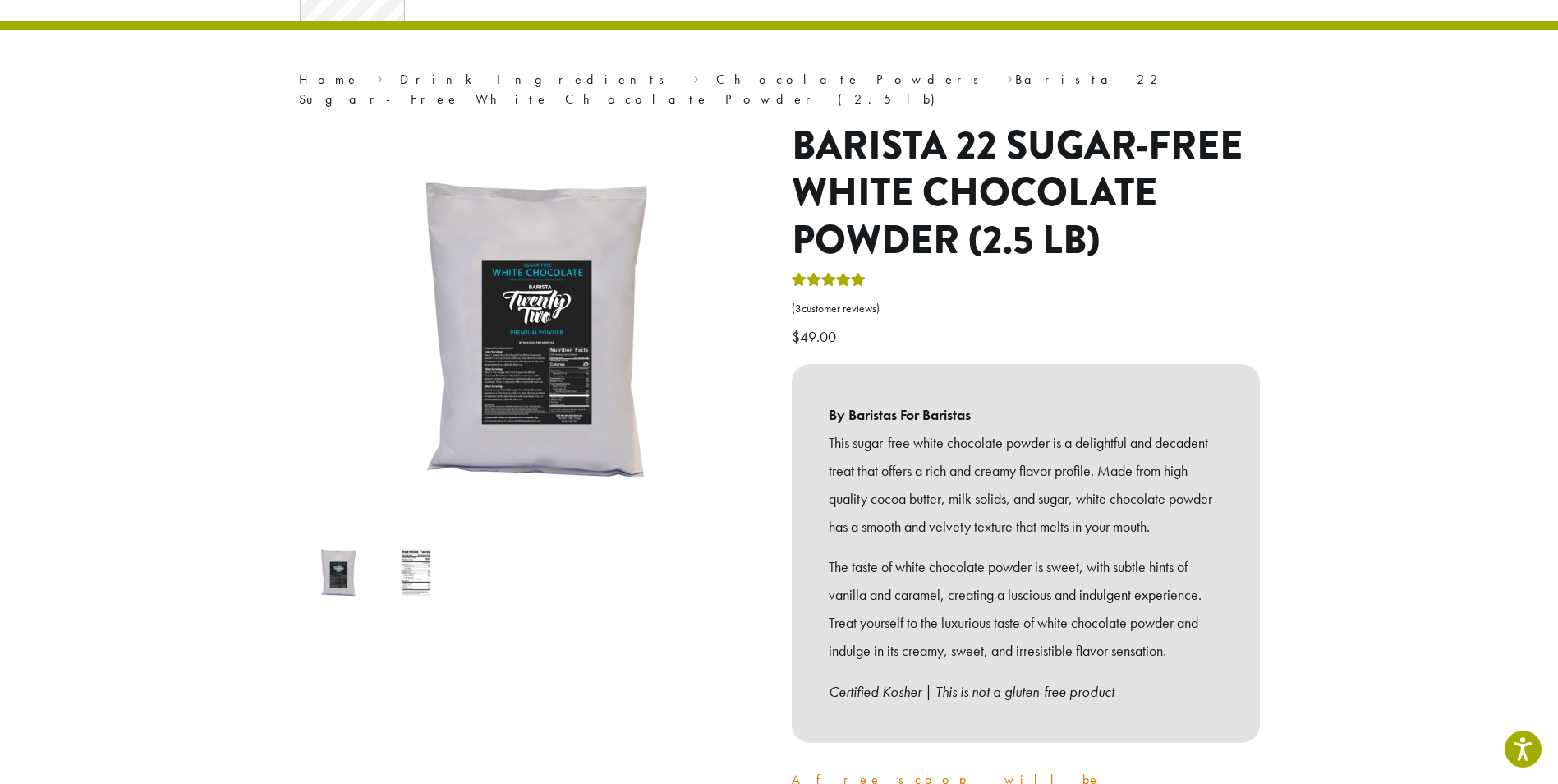
click at [418, 548] on img at bounding box center [416, 572] width 65 height 65
